Goal: Task Accomplishment & Management: Manage account settings

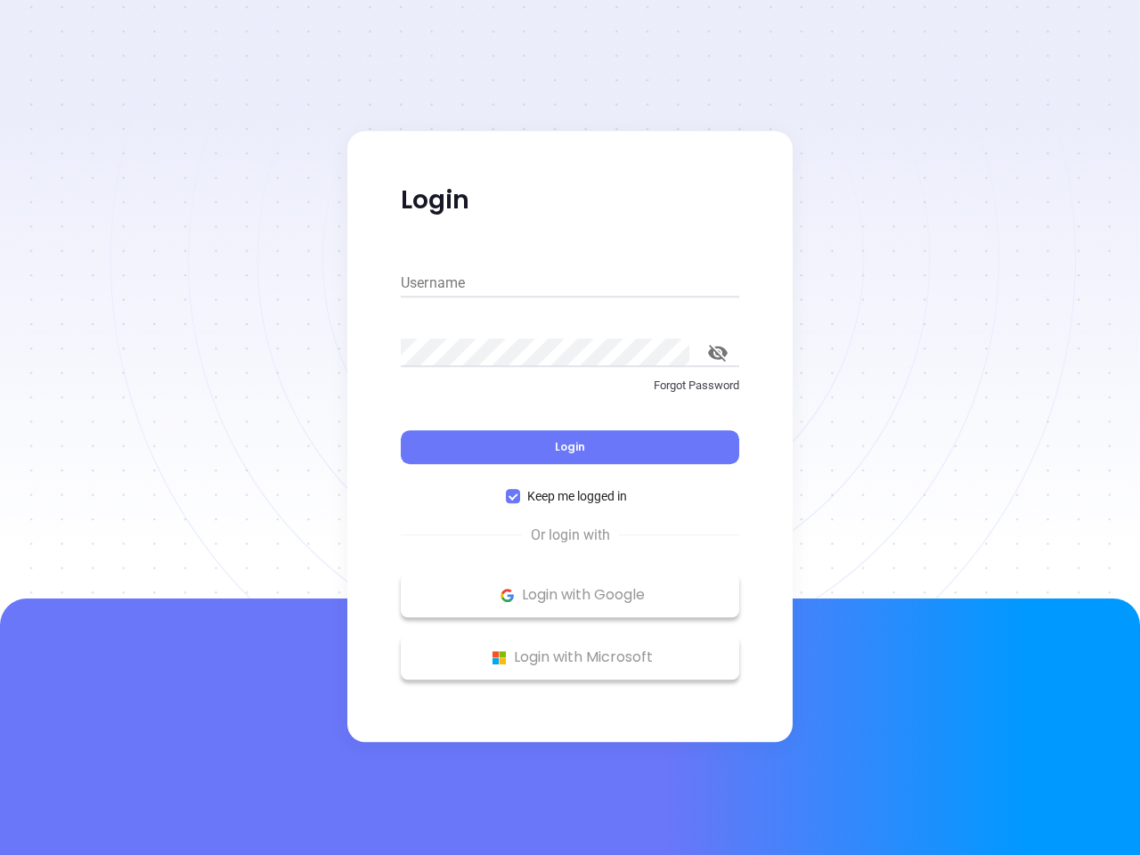
click at [570, 428] on div "Login" at bounding box center [570, 436] width 339 height 55
click at [570, 283] on input "Username" at bounding box center [570, 283] width 339 height 29
click at [718, 353] on icon "toggle password visibility" at bounding box center [718, 353] width 20 height 17
click at [570, 447] on span "Login" at bounding box center [570, 446] width 30 height 15
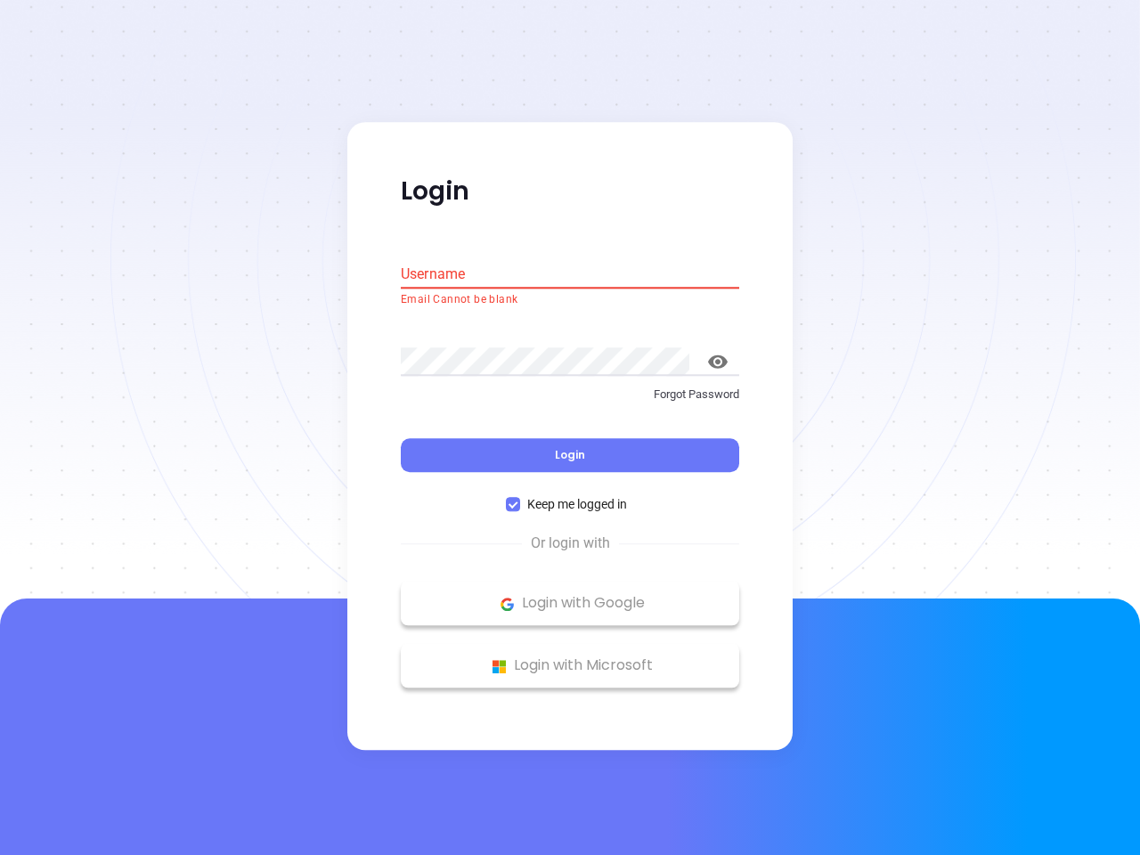
click at [570, 496] on span "Keep me logged in" at bounding box center [577, 505] width 114 height 20
click at [520, 498] on input "Keep me logged in" at bounding box center [513, 505] width 14 height 14
checkbox input "false"
click at [570, 595] on p "Login with Google" at bounding box center [570, 604] width 321 height 27
click at [570, 657] on p "Login with Microsoft" at bounding box center [570, 666] width 321 height 27
